Goal: Find specific page/section: Find specific page/section

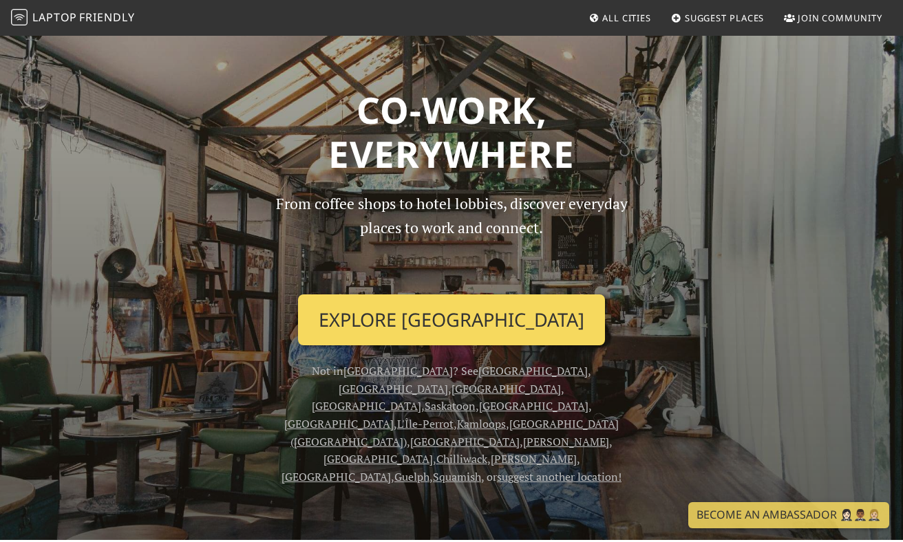
click at [454, 303] on link "Explore Toronto" at bounding box center [451, 320] width 307 height 51
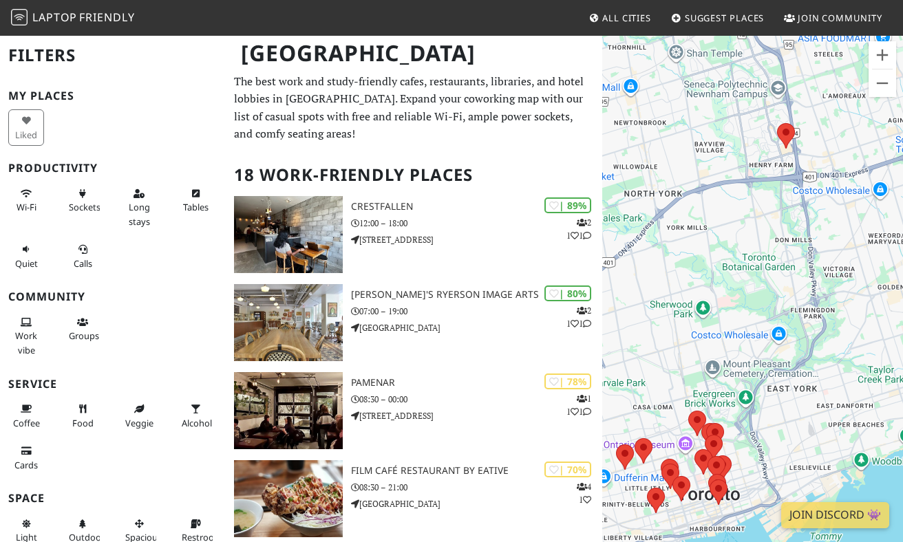
drag, startPoint x: 799, startPoint y: 375, endPoint x: 902, endPoint y: 288, distance: 135.4
click at [902, 288] on div "To navigate, press the arrow keys." at bounding box center [752, 305] width 301 height 542
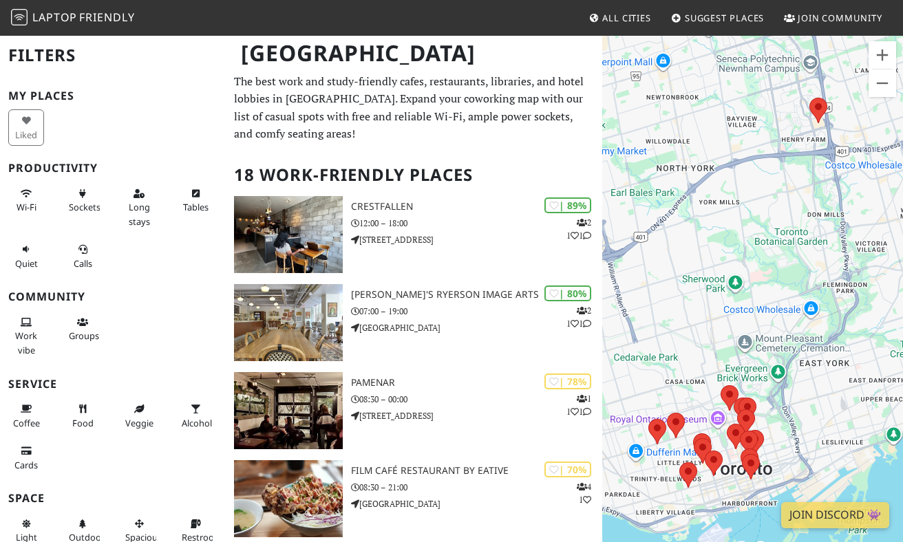
drag, startPoint x: 665, startPoint y: 324, endPoint x: 691, endPoint y: 300, distance: 35.6
click at [691, 300] on div "To navigate, press the arrow keys." at bounding box center [752, 305] width 301 height 542
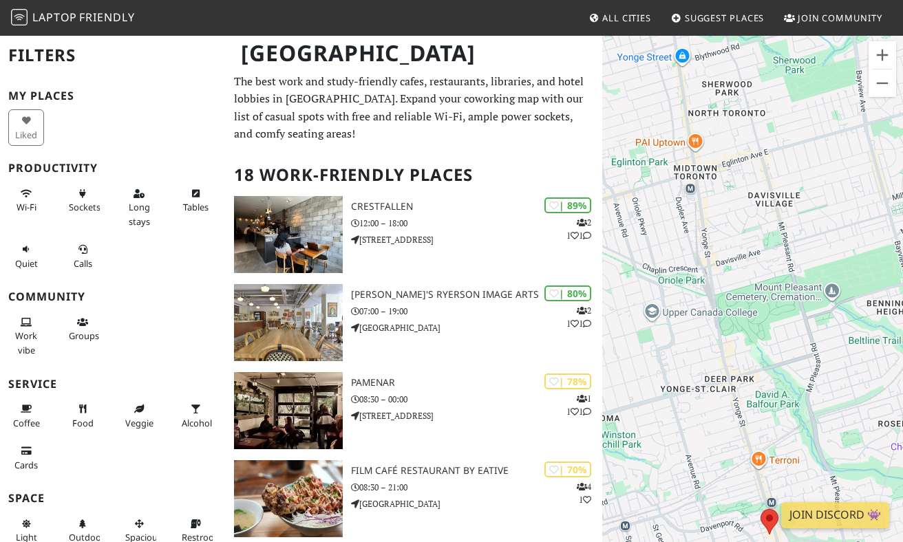
drag, startPoint x: 783, startPoint y: 194, endPoint x: 663, endPoint y: 302, distance: 161.4
click at [663, 302] on div "To navigate, press the arrow keys." at bounding box center [752, 305] width 301 height 542
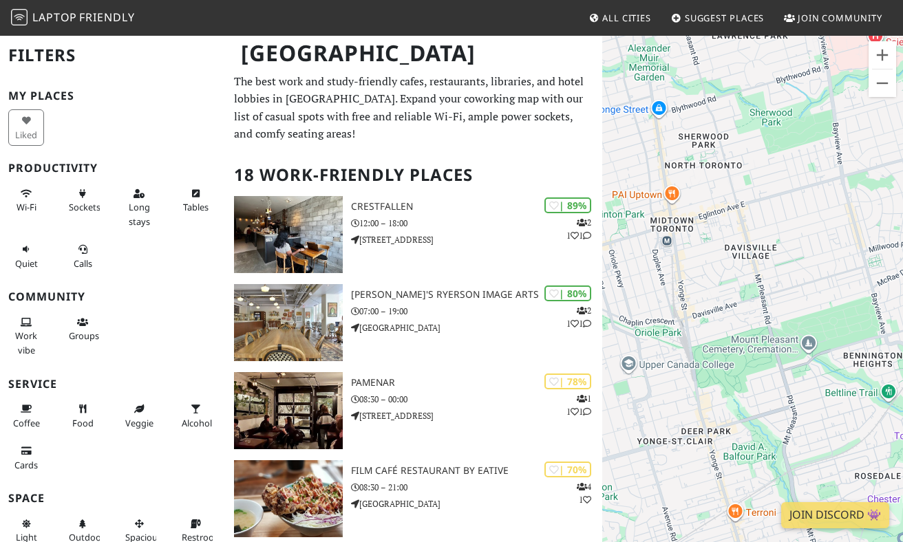
drag, startPoint x: 793, startPoint y: 245, endPoint x: 770, endPoint y: 312, distance: 70.5
click at [770, 313] on div "To navigate, press the arrow keys." at bounding box center [752, 305] width 301 height 542
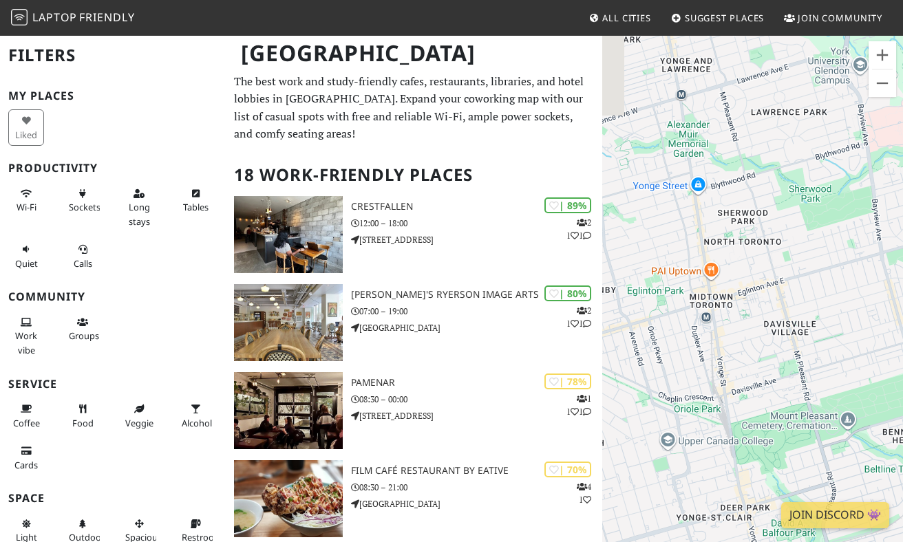
drag, startPoint x: 678, startPoint y: 210, endPoint x: 717, endPoint y: 288, distance: 87.1
click at [717, 288] on div "To navigate, press the arrow keys." at bounding box center [752, 305] width 301 height 542
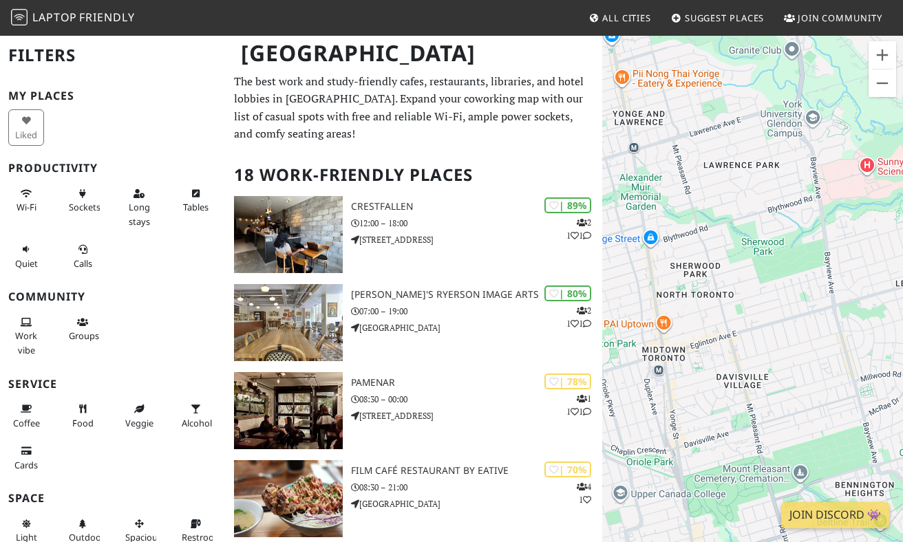
drag, startPoint x: 717, startPoint y: 288, endPoint x: 670, endPoint y: 343, distance: 72.7
click at [670, 343] on div "To navigate, press the arrow keys." at bounding box center [752, 305] width 301 height 542
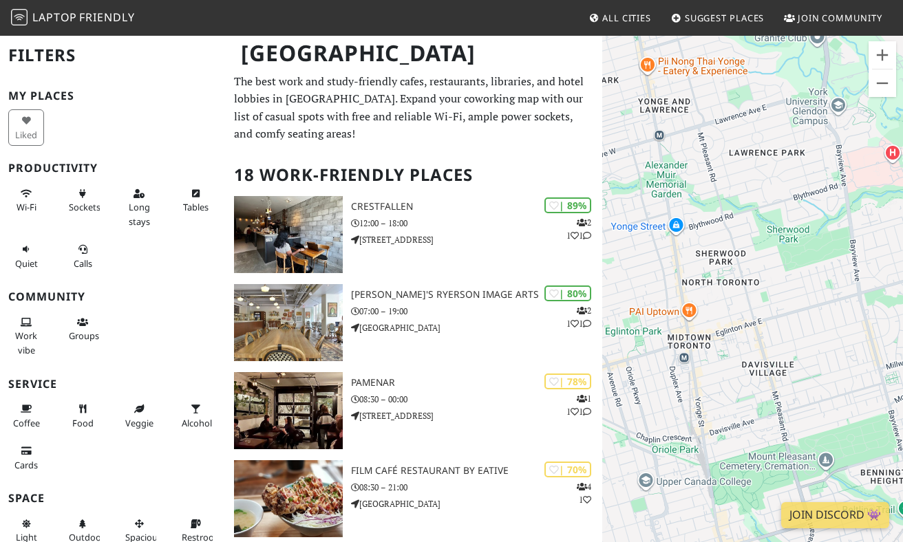
drag, startPoint x: 788, startPoint y: 250, endPoint x: 834, endPoint y: 225, distance: 53.0
click at [835, 225] on div "To navigate, press the arrow keys." at bounding box center [752, 305] width 301 height 542
